Goal: Check status: Check status

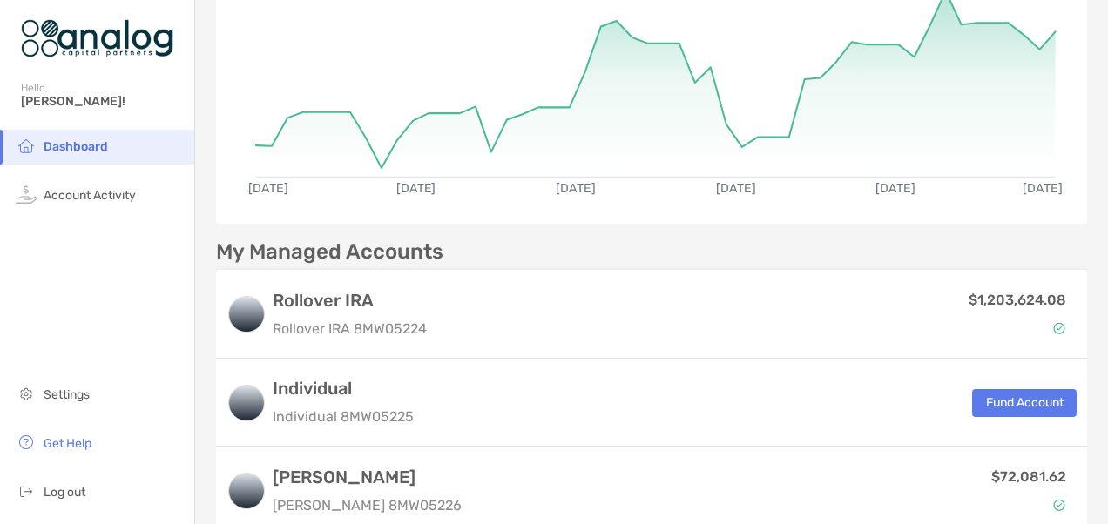
scroll to position [217, 0]
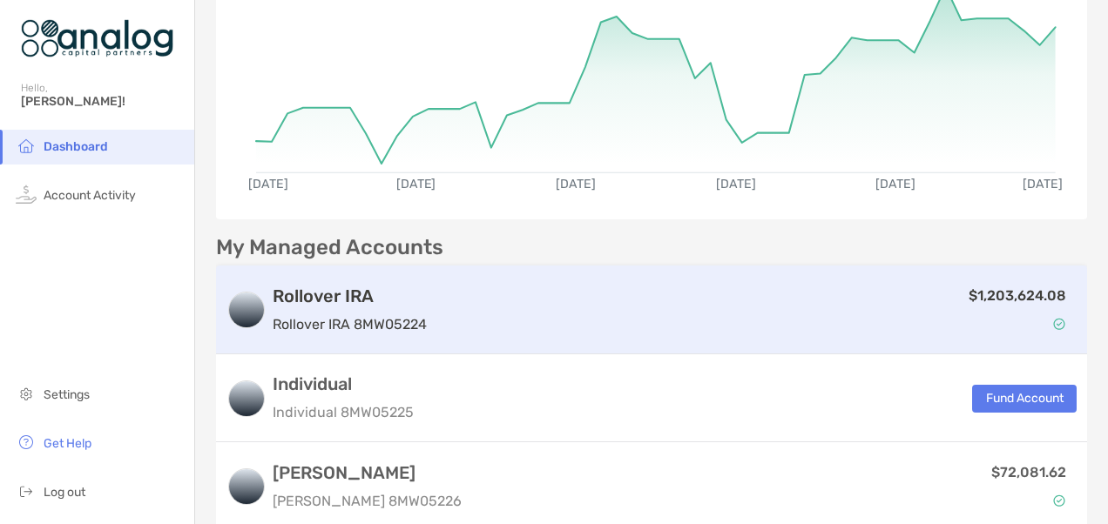
click at [993, 287] on p "$1,203,624.08" at bounding box center [1017, 296] width 98 height 22
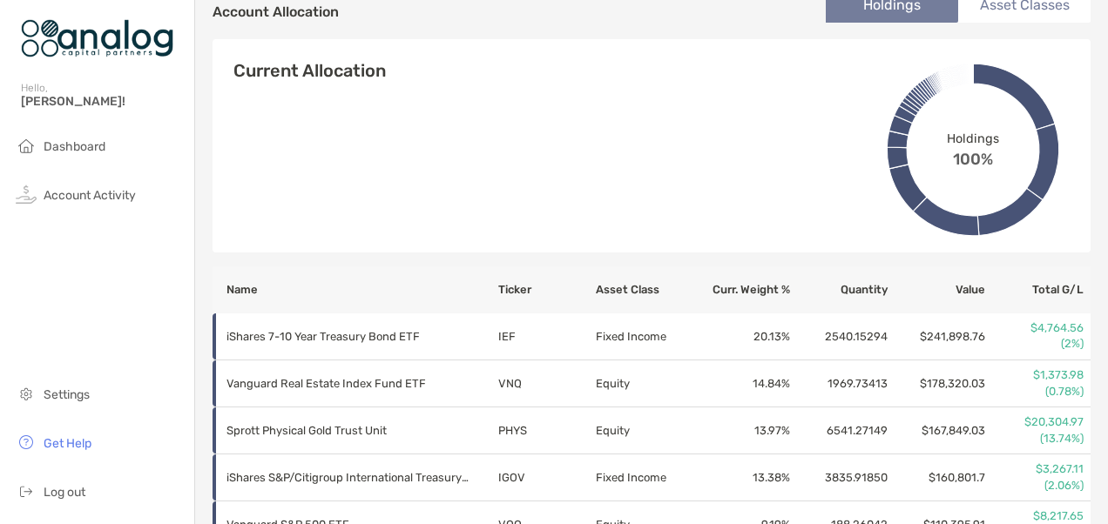
scroll to position [174, 0]
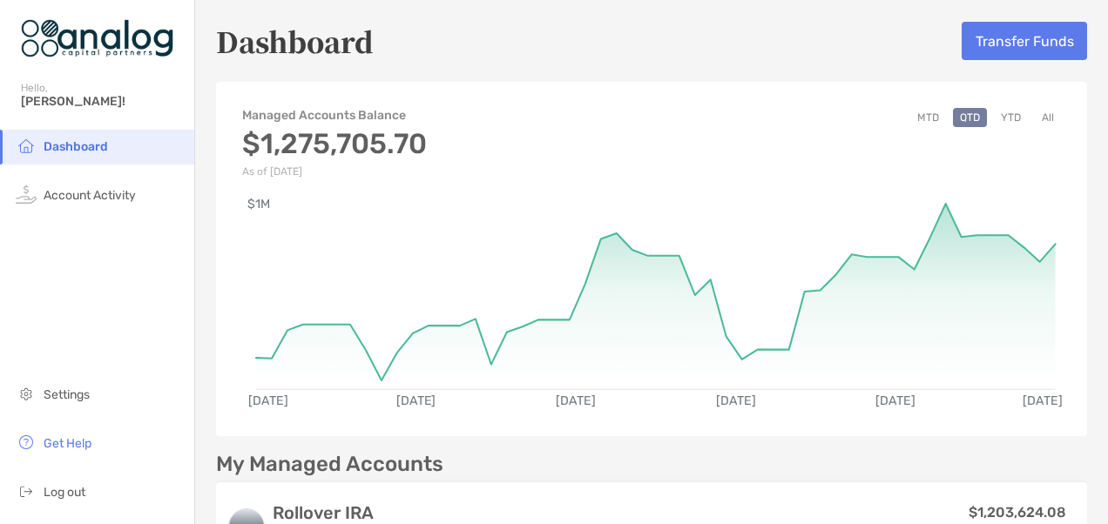
click at [1003, 113] on button "YTD" at bounding box center [1011, 117] width 34 height 19
click at [995, 113] on button "YTD" at bounding box center [1011, 117] width 34 height 19
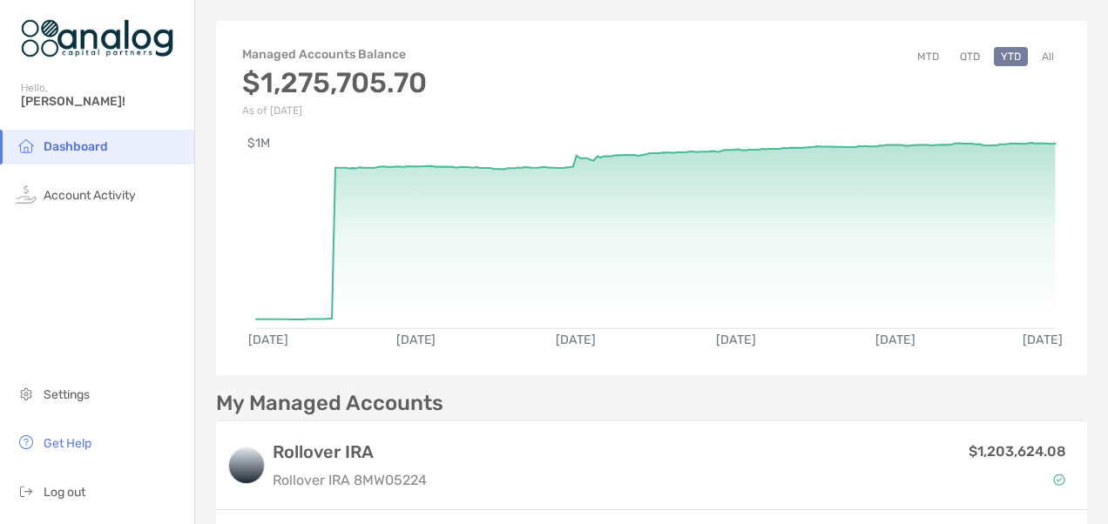
scroll to position [174, 0]
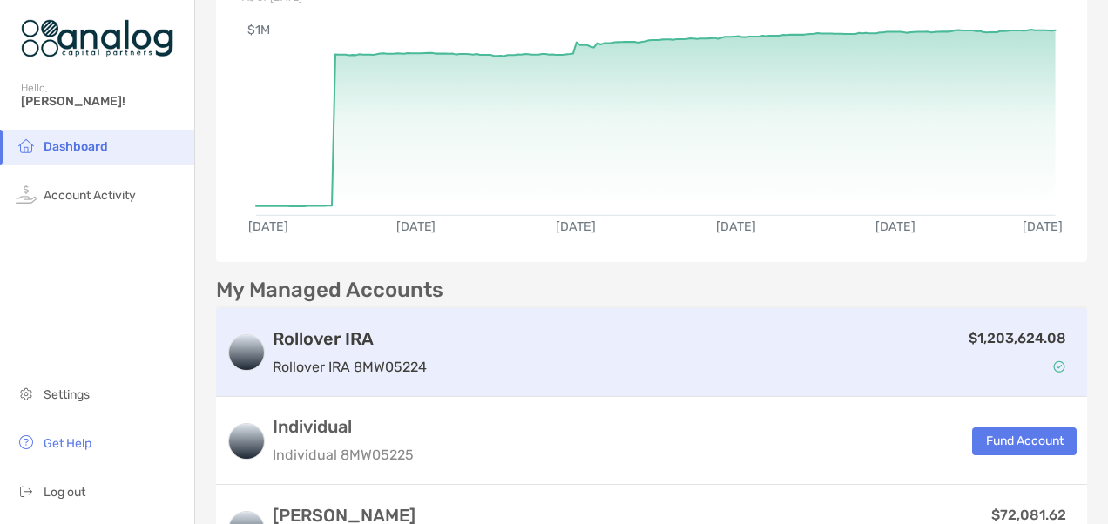
click at [1000, 340] on p "$1,203,624.08" at bounding box center [1017, 338] width 98 height 22
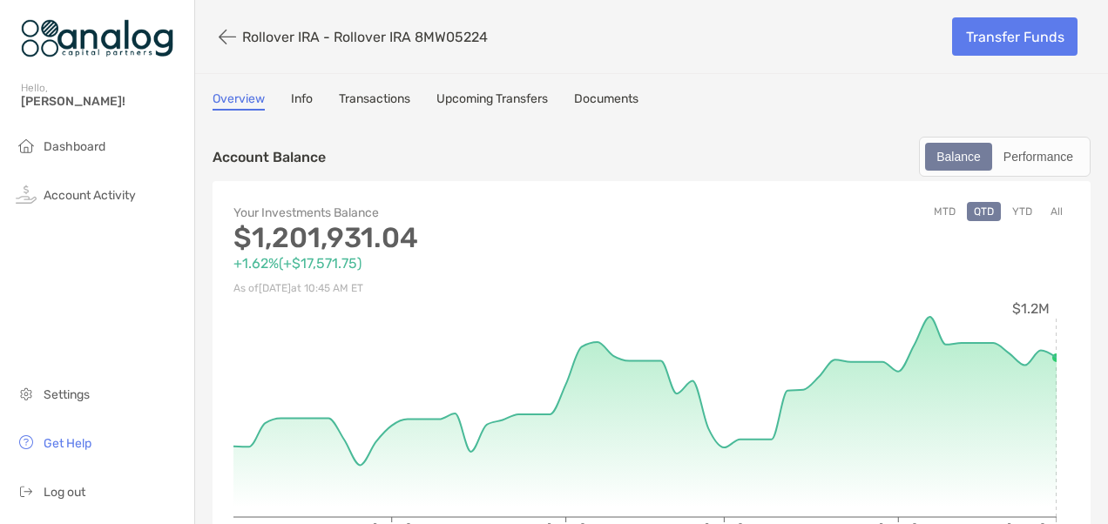
click at [1017, 211] on button "YTD" at bounding box center [1022, 211] width 34 height 19
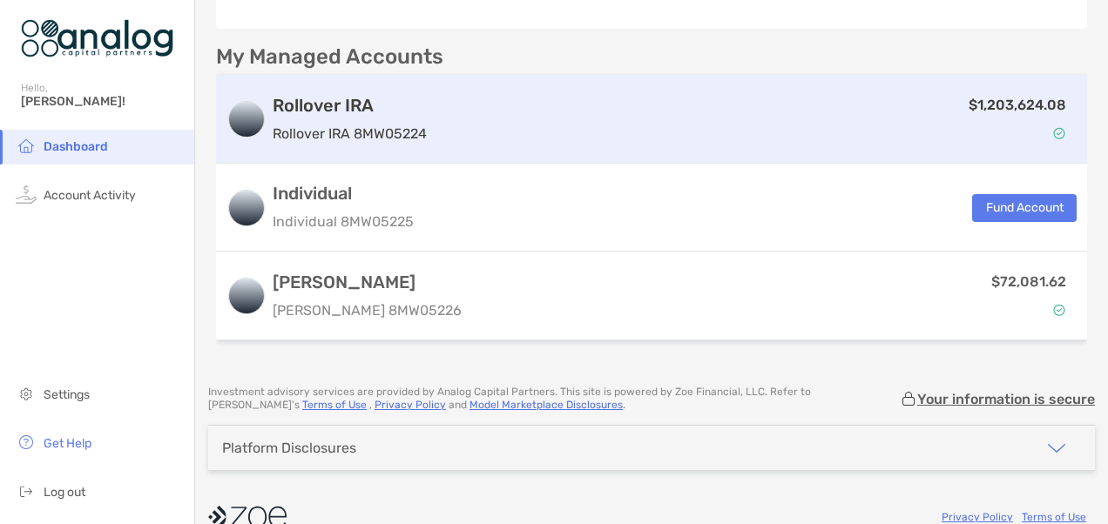
scroll to position [435, 0]
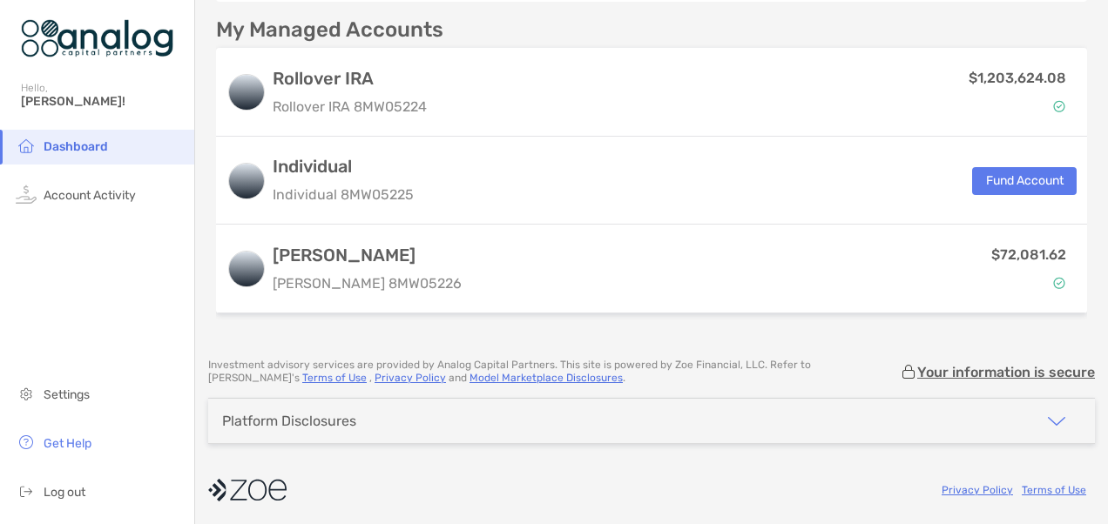
click at [1046, 421] on img "button" at bounding box center [1056, 421] width 21 height 21
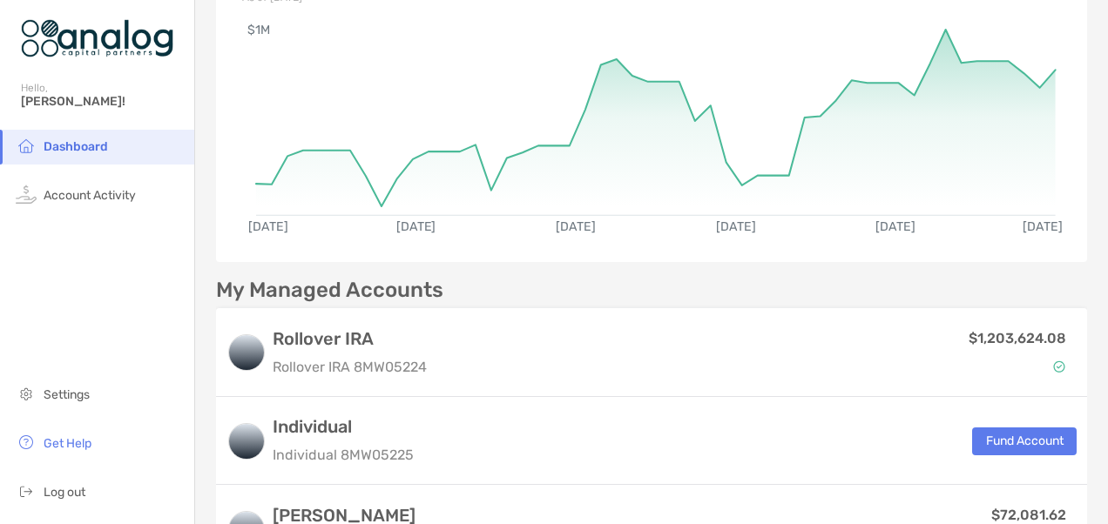
scroll to position [0, 0]
